Goal: Check status: Check status

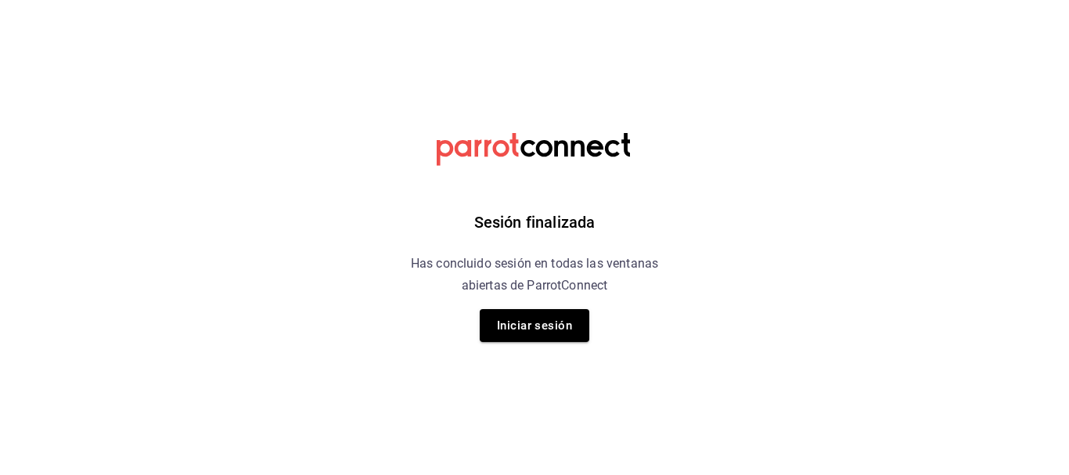
click at [542, 320] on button "Iniciar sesión" at bounding box center [535, 325] width 110 height 33
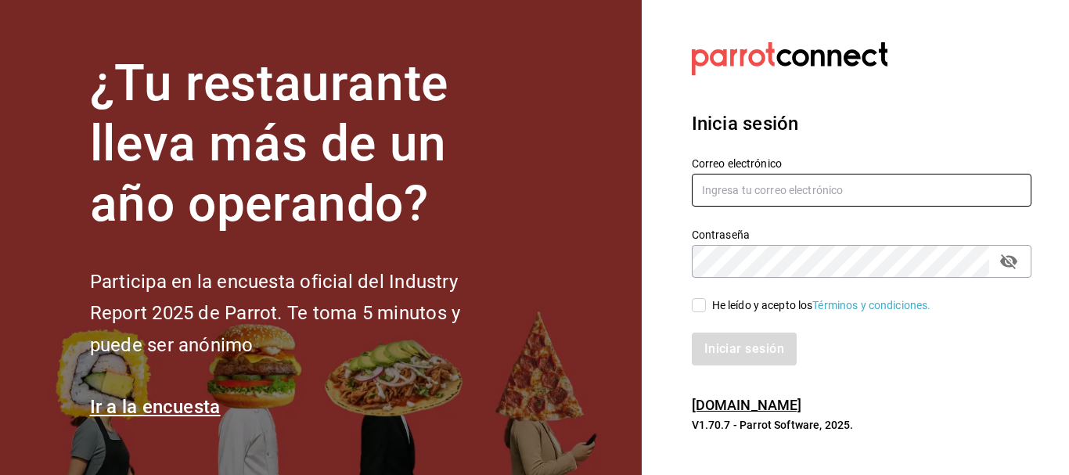
click at [771, 181] on input "text" at bounding box center [862, 190] width 340 height 33
type input "jujepapla210294@gmail.com"
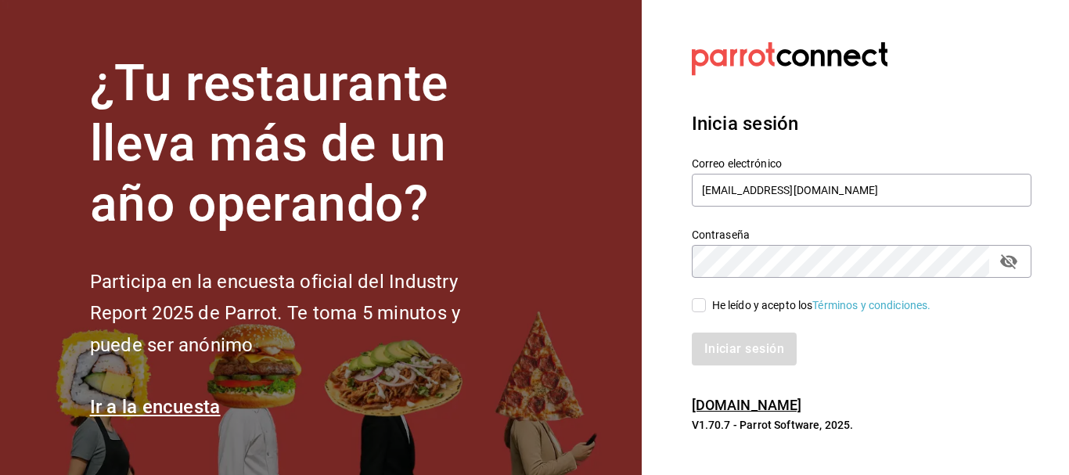
click at [716, 307] on div "He leído y acepto los Términos y condiciones." at bounding box center [821, 305] width 219 height 16
click at [706, 307] on input "He leído y acepto los Términos y condiciones." at bounding box center [699, 305] width 14 height 14
checkbox input "true"
click at [720, 335] on button "Iniciar sesión" at bounding box center [745, 348] width 106 height 33
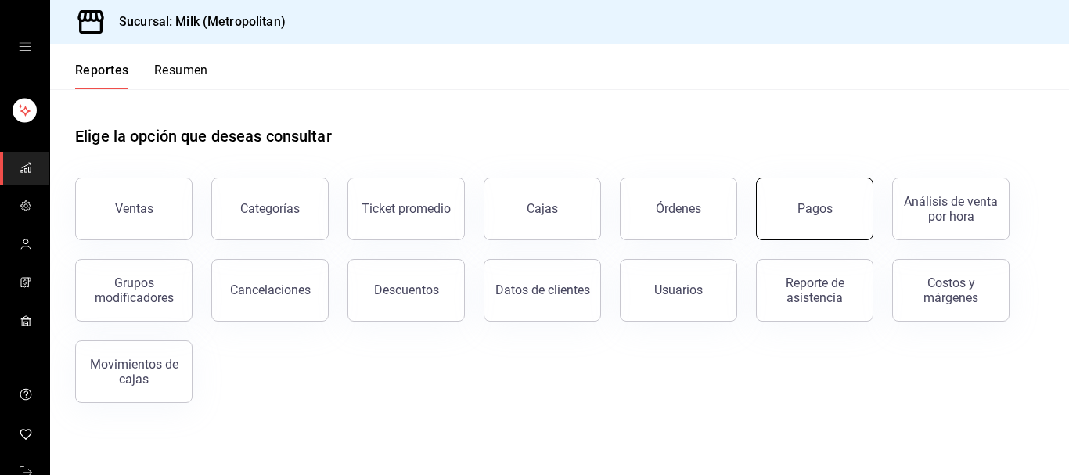
click at [770, 217] on button "Pagos" at bounding box center [814, 209] width 117 height 63
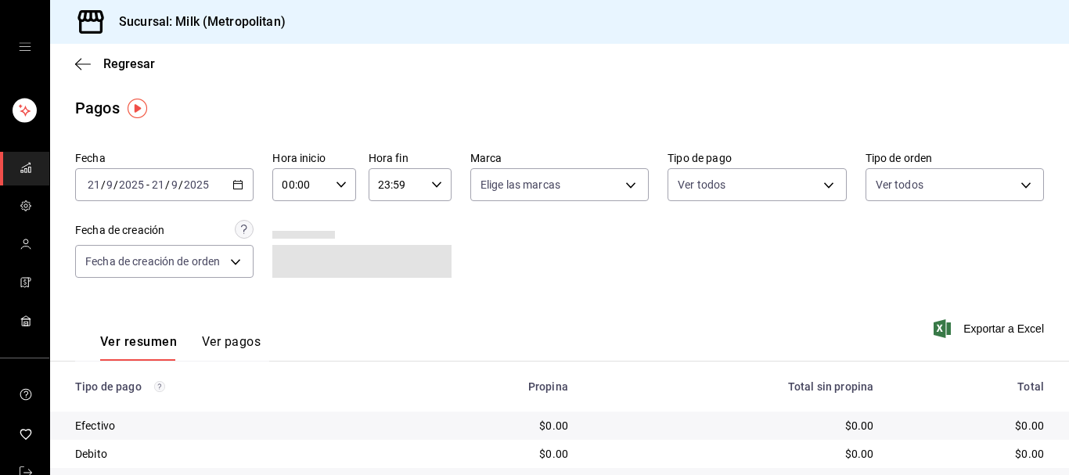
click at [234, 187] on \(Stroke\) "button" at bounding box center [237, 185] width 9 height 9
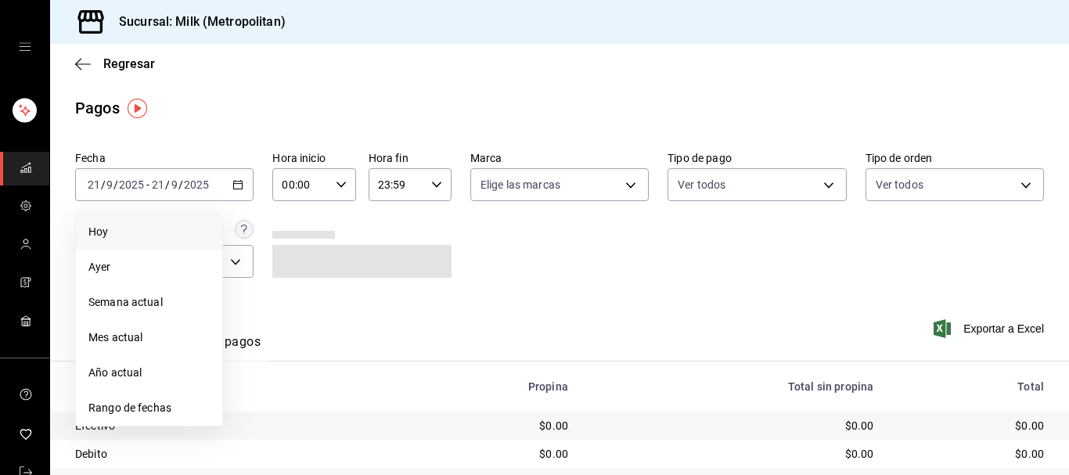
click at [185, 219] on li "Hoy" at bounding box center [149, 231] width 146 height 35
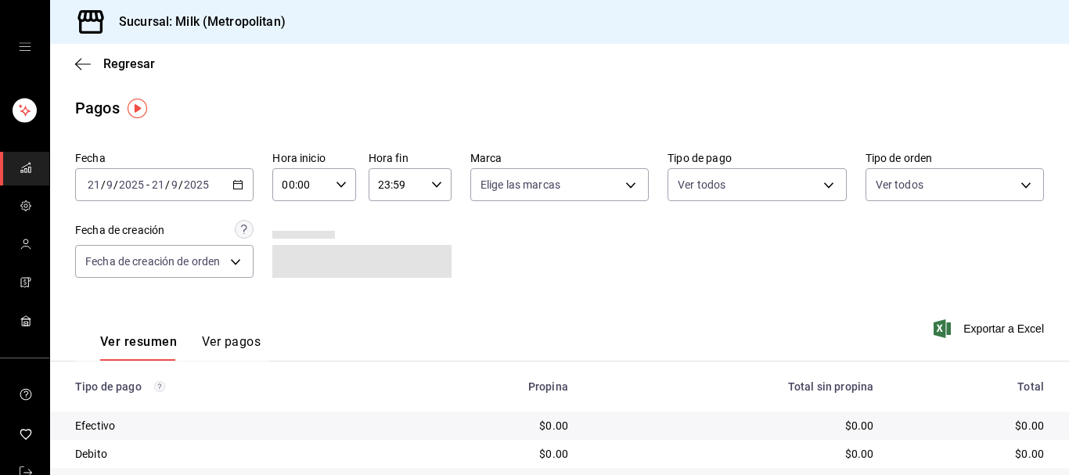
click at [212, 175] on div "2025-09-21 21 / 9 / 2025 - 2025-09-21 21 / 9 / 2025" at bounding box center [164, 184] width 178 height 33
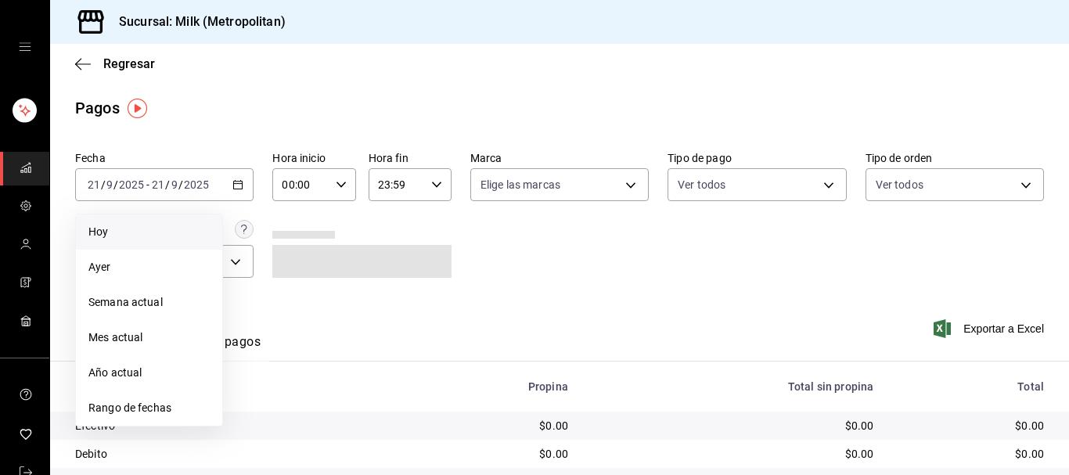
click at [137, 237] on span "Hoy" at bounding box center [148, 232] width 121 height 16
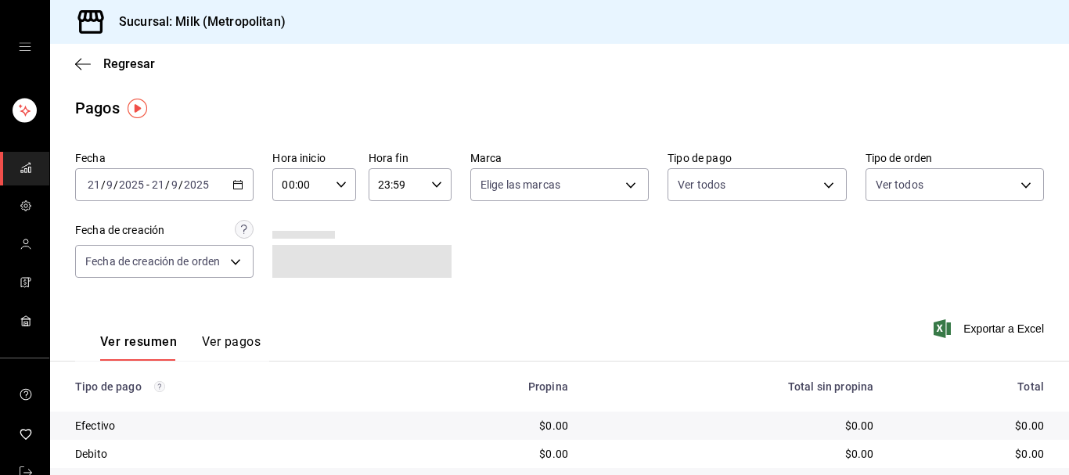
click at [223, 182] on div "2025-09-21 21 / 9 / 2025 - 2025-09-21 21 / 9 / 2025" at bounding box center [164, 184] width 178 height 33
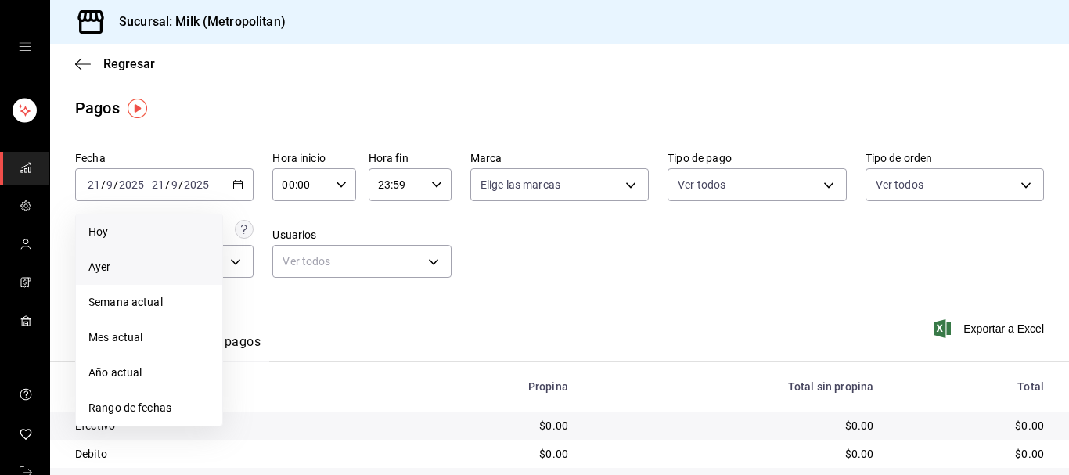
click at [138, 263] on span "Ayer" at bounding box center [148, 267] width 121 height 16
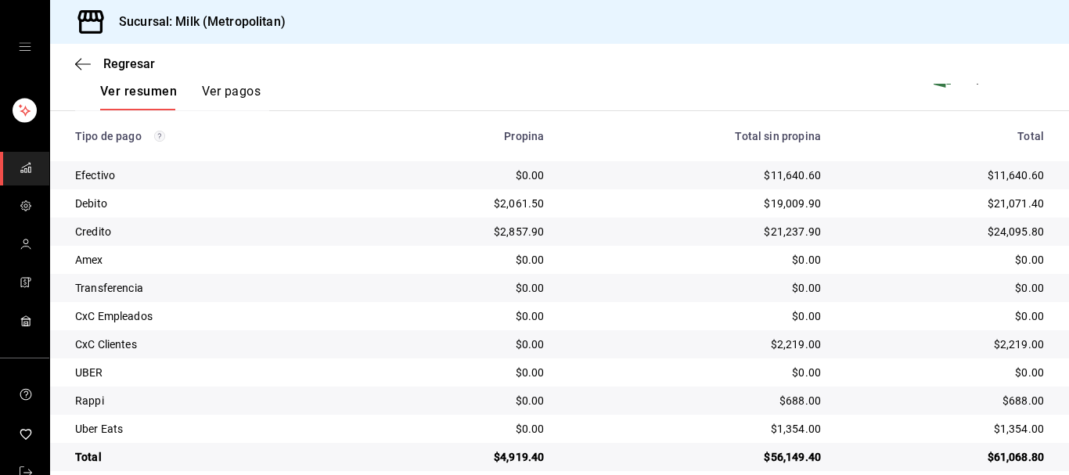
scroll to position [272, 0]
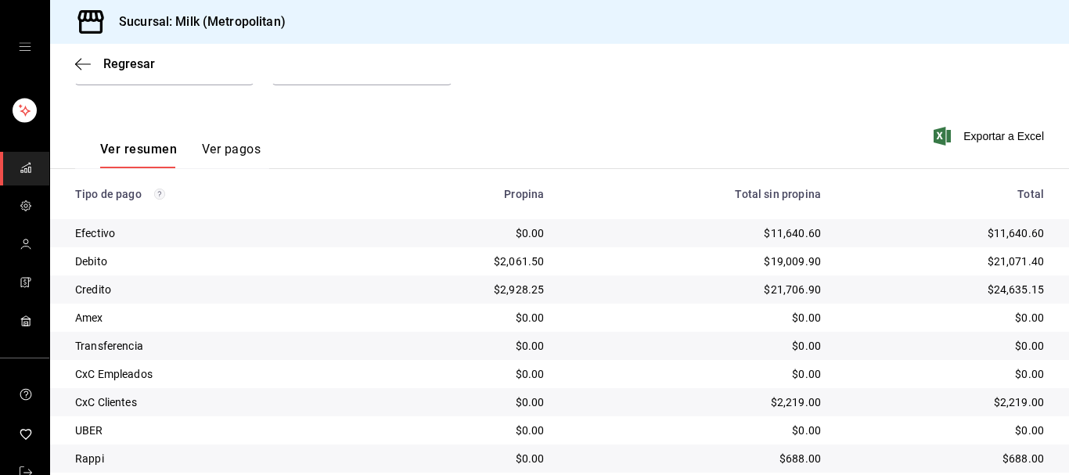
scroll to position [272, 0]
